Goal: Task Accomplishment & Management: Use online tool/utility

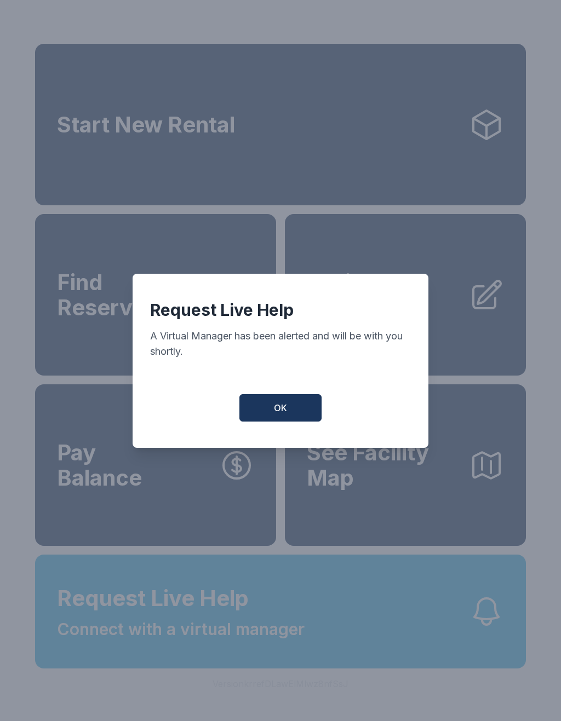
click at [294, 407] on button "OK" at bounding box center [280, 407] width 82 height 27
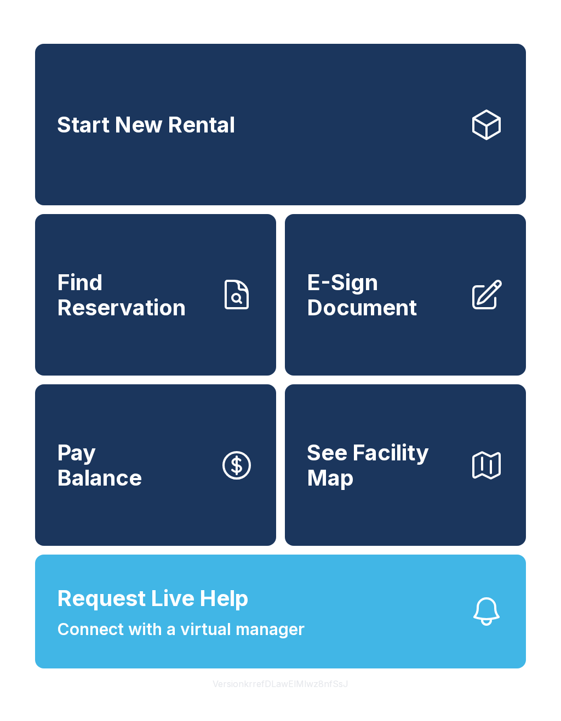
click at [235, 615] on span "Request Live Help" at bounding box center [153, 598] width 192 height 33
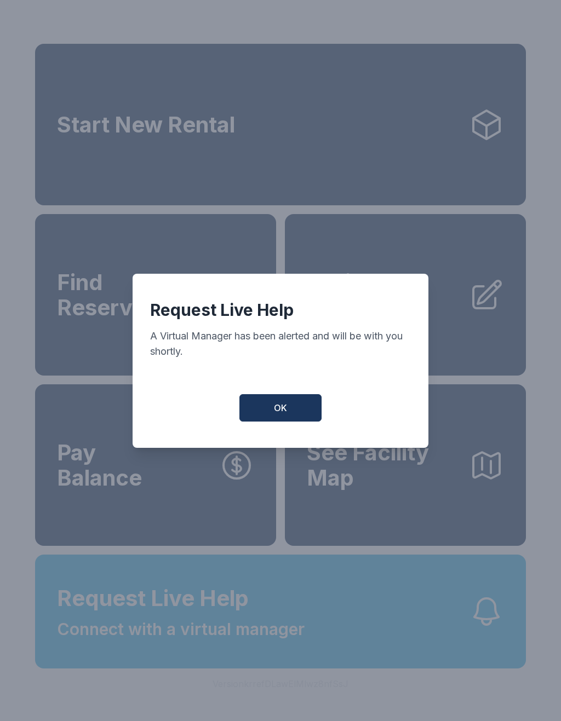
click at [291, 405] on button "OK" at bounding box center [280, 407] width 82 height 27
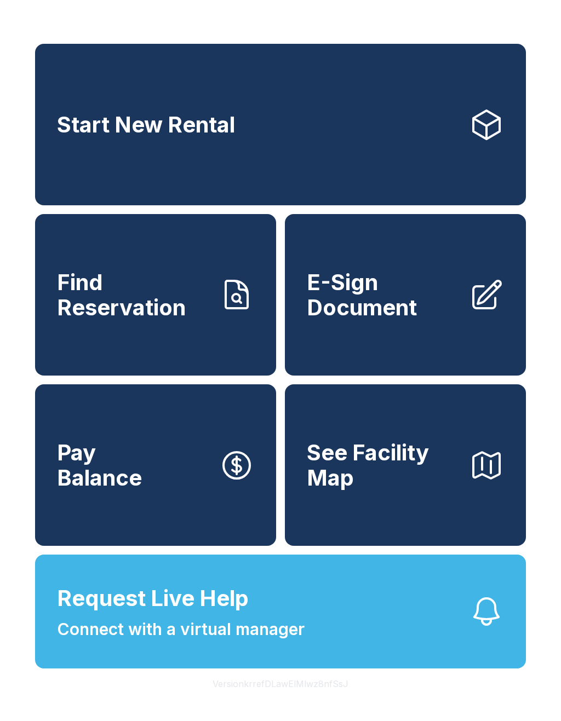
click at [427, 309] on span "E-Sign Document" at bounding box center [383, 295] width 153 height 50
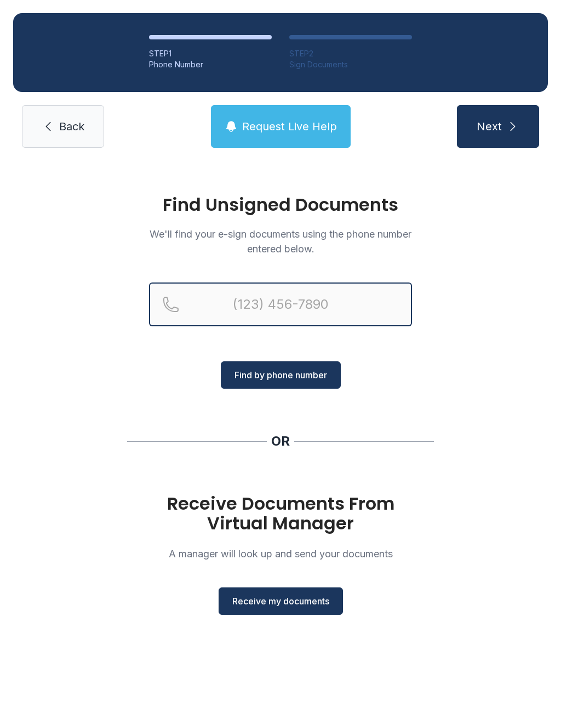
click at [240, 311] on input "Reservation phone number" at bounding box center [280, 305] width 263 height 44
type input "[PHONE_NUMBER]"
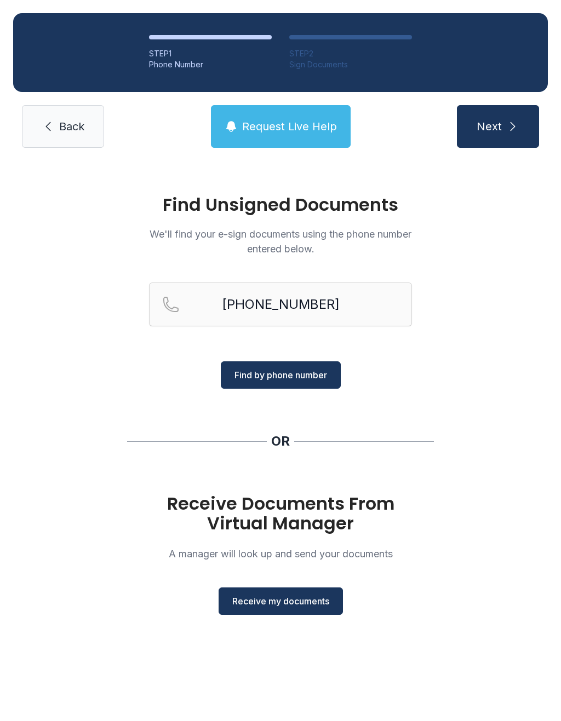
click at [308, 373] on span "Find by phone number" at bounding box center [280, 375] width 93 height 13
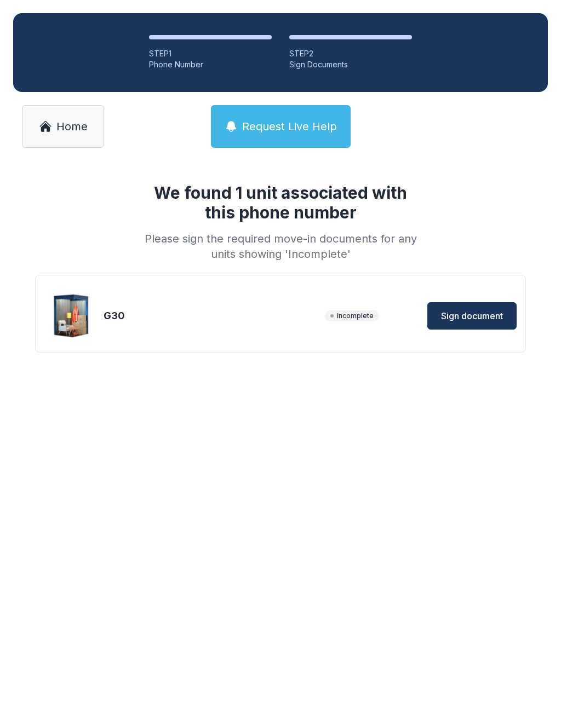
click at [469, 315] on span "Sign document" at bounding box center [472, 315] width 62 height 13
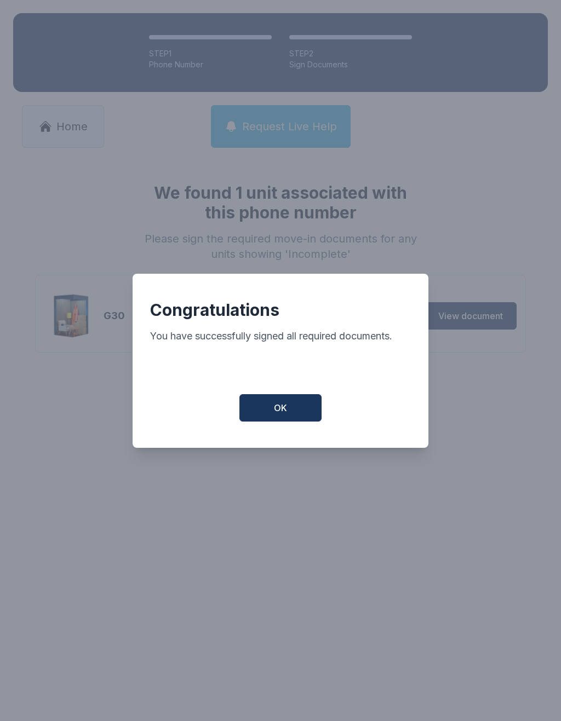
click at [296, 416] on button "OK" at bounding box center [280, 407] width 82 height 27
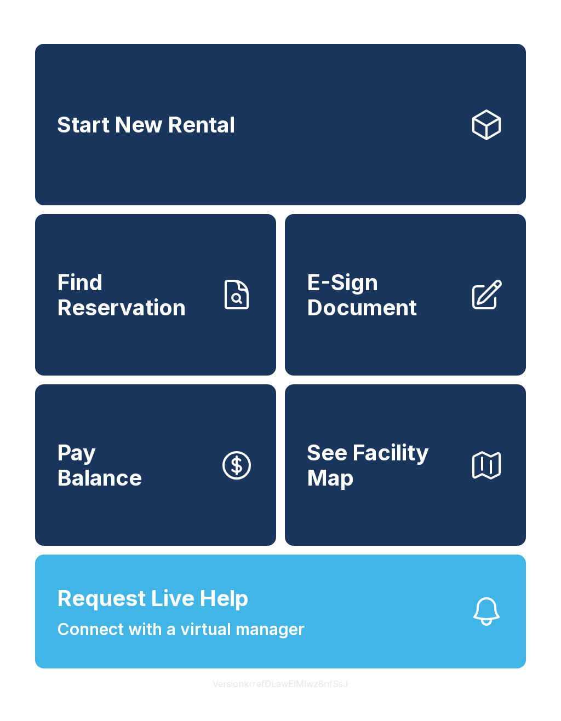
click at [281, 634] on span "Request Live Help Connect with a virtual manager" at bounding box center [181, 612] width 248 height 60
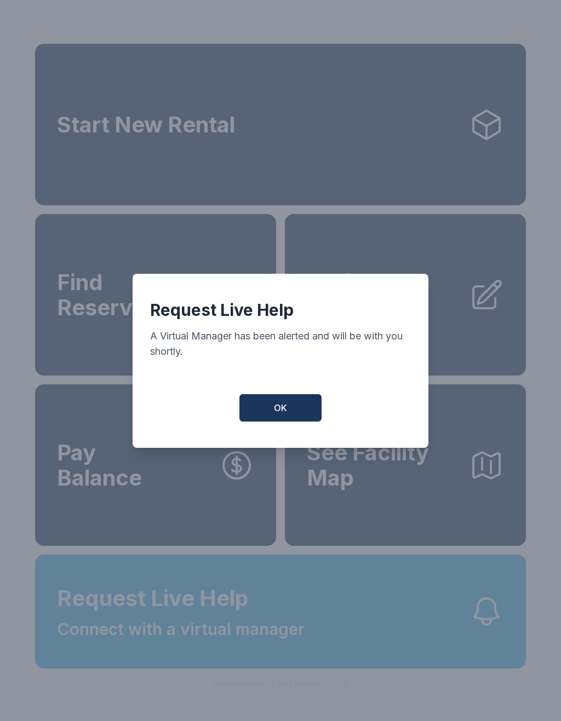
click at [286, 415] on span "OK" at bounding box center [280, 407] width 13 height 13
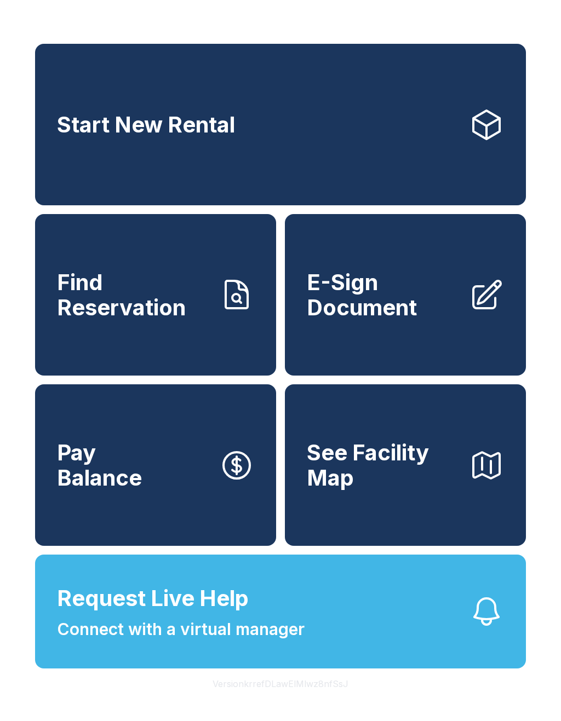
click at [346, 634] on button "Request Live Help Connect with a virtual manager" at bounding box center [280, 612] width 491 height 114
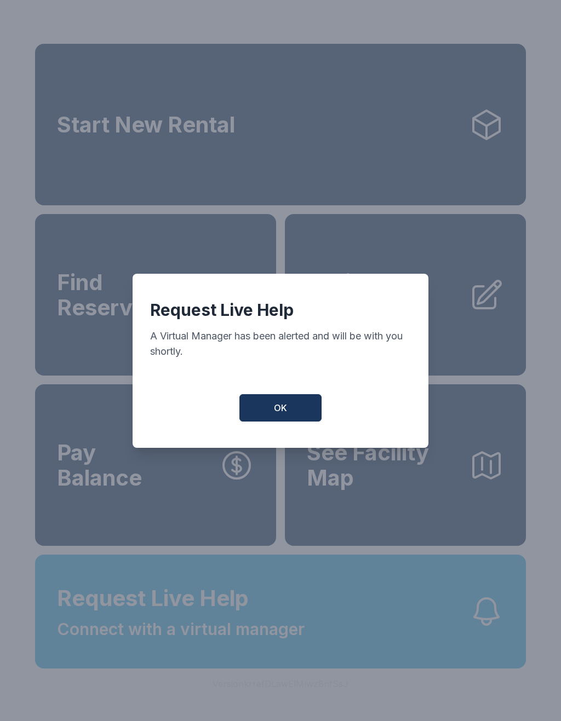
click at [283, 413] on span "OK" at bounding box center [280, 407] width 13 height 13
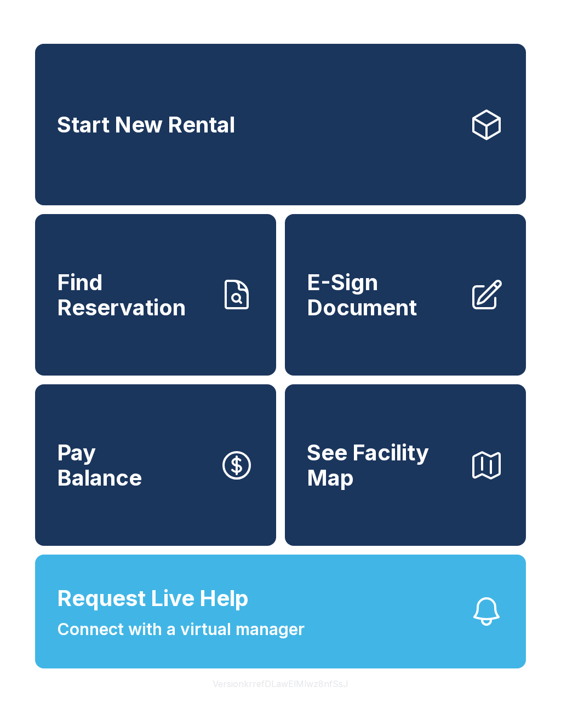
click at [357, 638] on button "Request Live Help Connect with a virtual manager" at bounding box center [280, 612] width 491 height 114
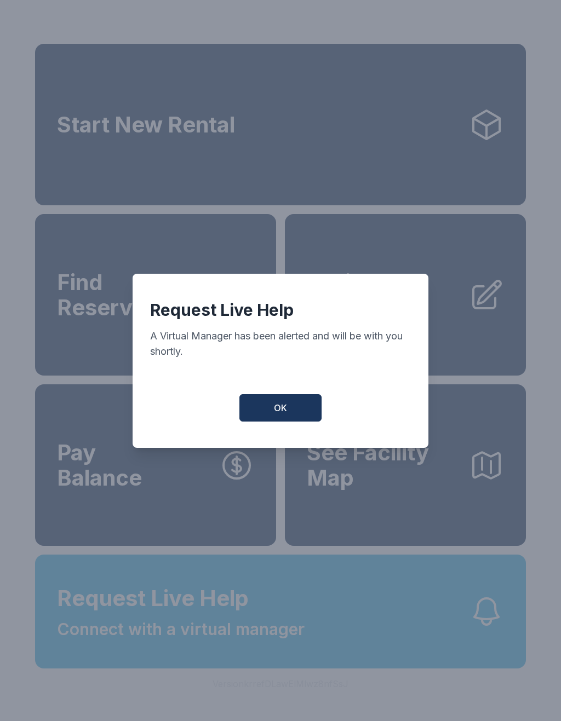
click at [295, 409] on button "OK" at bounding box center [280, 407] width 82 height 27
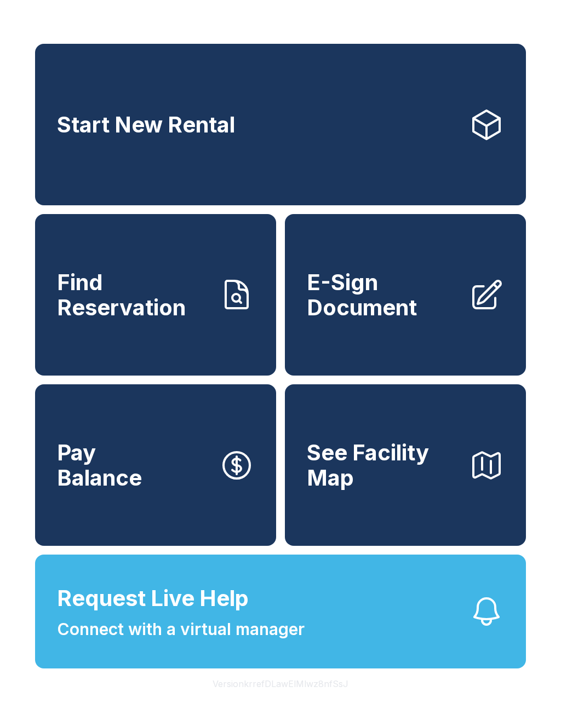
click at [345, 644] on button "Request Live Help Connect with a virtual manager" at bounding box center [280, 612] width 491 height 114
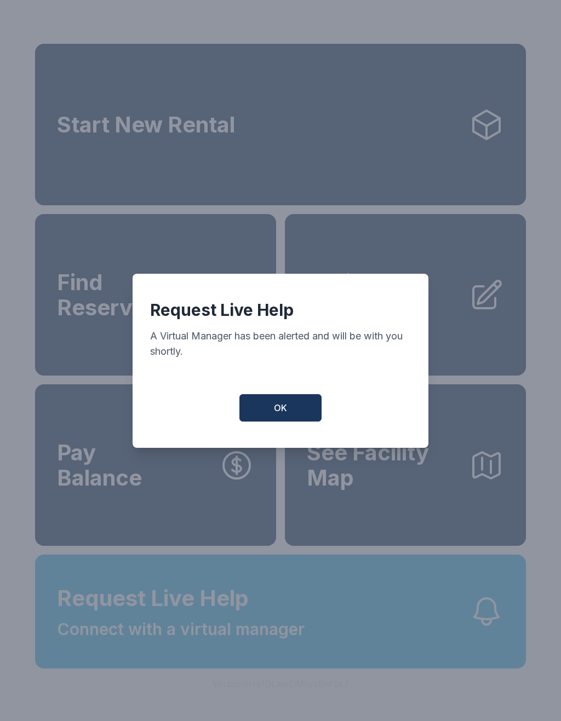
click at [290, 420] on button "OK" at bounding box center [280, 407] width 82 height 27
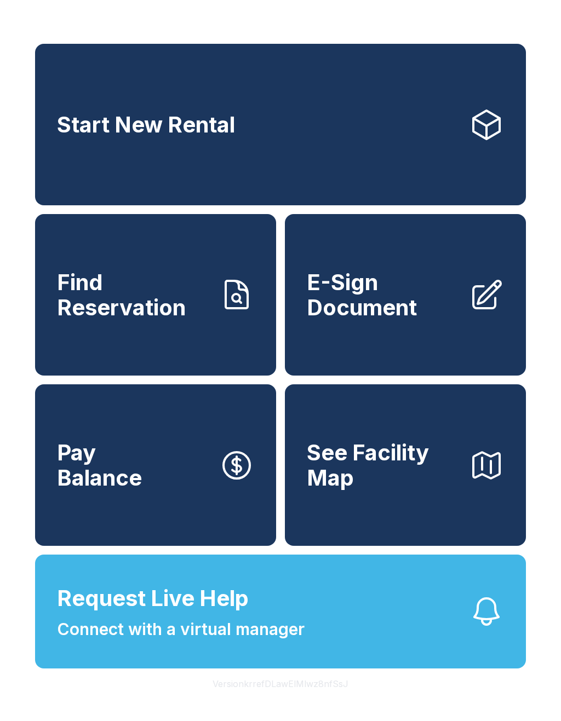
click at [350, 632] on button "Request Live Help Connect with a virtual manager" at bounding box center [280, 612] width 491 height 114
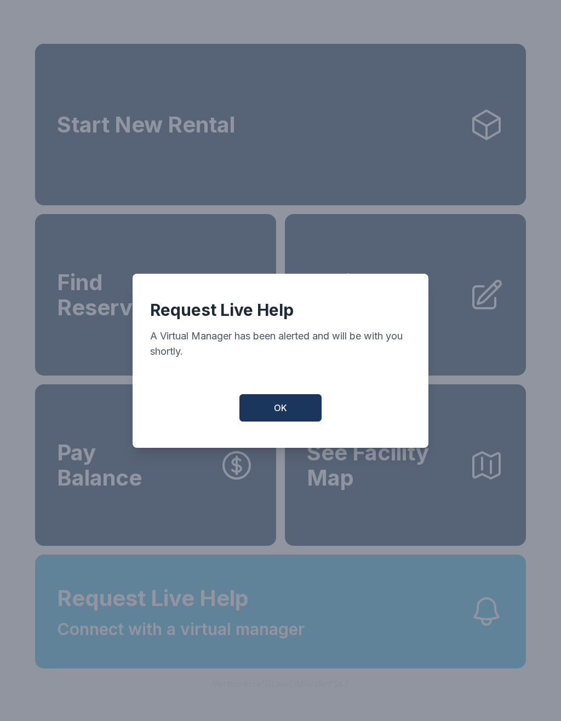
click at [276, 409] on span "OK" at bounding box center [280, 407] width 13 height 13
